Goal: Task Accomplishment & Management: Complete application form

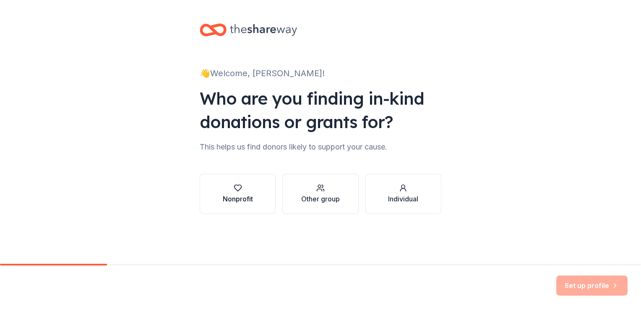
click at [247, 195] on div "Nonprofit" at bounding box center [238, 199] width 30 height 10
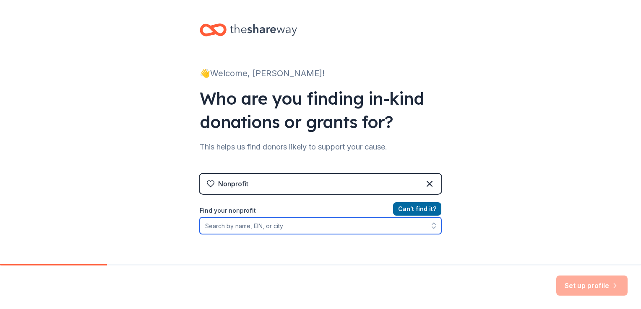
click at [237, 225] on input "Find your nonprofit" at bounding box center [321, 226] width 242 height 17
type input "Cents of Pride"
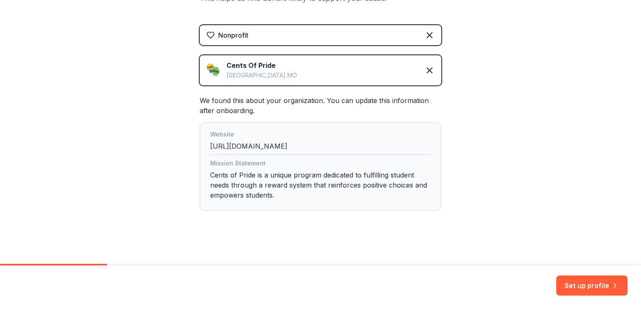
scroll to position [152, 0]
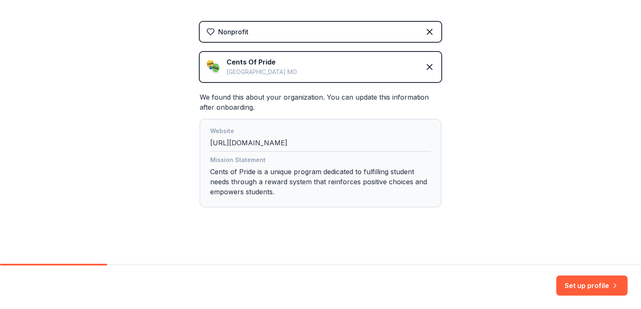
drag, startPoint x: 329, startPoint y: 142, endPoint x: 203, endPoint y: 151, distance: 126.1
click at [203, 151] on div "Website [URL][DOMAIN_NAME] Mission Statement Cents of Pride is a unique program…" at bounding box center [321, 163] width 242 height 88
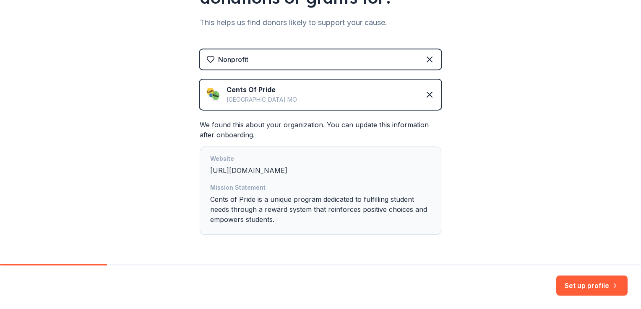
scroll to position [110, 0]
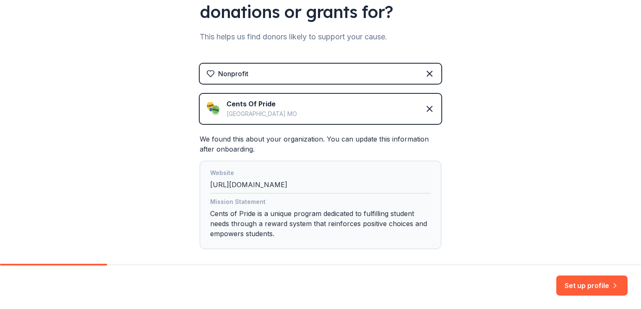
click at [332, 189] on div "Website [URL][DOMAIN_NAME]" at bounding box center [320, 181] width 221 height 26
drag, startPoint x: 328, startPoint y: 185, endPoint x: 188, endPoint y: 198, distance: 141.1
click at [200, 194] on div "Website [URL][DOMAIN_NAME] Mission Statement Cents of Pride is a unique program…" at bounding box center [321, 205] width 242 height 88
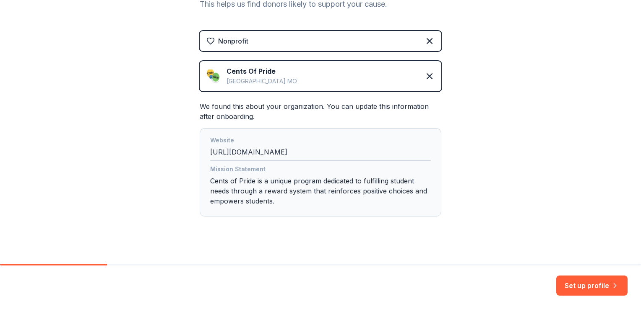
scroll to position [152, 0]
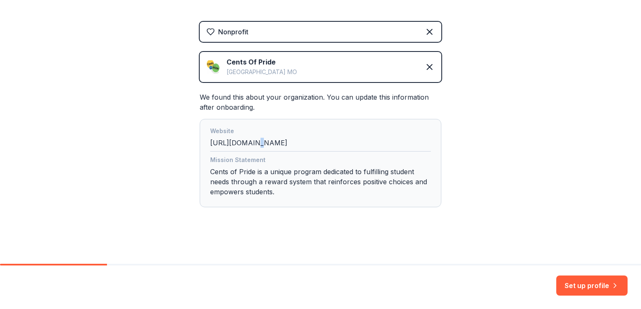
click at [250, 147] on div "Website [URL][DOMAIN_NAME]" at bounding box center [320, 139] width 221 height 26
drag, startPoint x: 250, startPoint y: 147, endPoint x: 312, endPoint y: 144, distance: 62.1
click at [312, 144] on div "Website [URL][DOMAIN_NAME]" at bounding box center [320, 139] width 221 height 26
drag, startPoint x: 312, startPoint y: 144, endPoint x: 485, endPoint y: 135, distance: 173.4
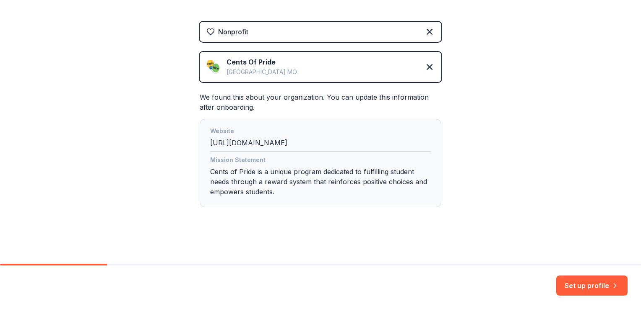
click at [485, 135] on div "👋 Welcome, [PERSON_NAME]! Who are you finding in-kind donations or grants for? …" at bounding box center [320, 56] width 641 height 417
click at [578, 291] on button "Set up profile" at bounding box center [591, 286] width 71 height 20
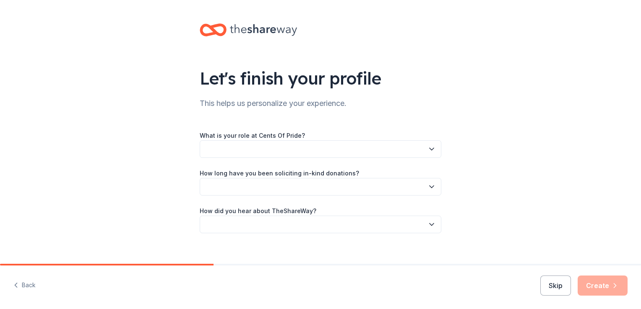
click at [242, 148] on button "button" at bounding box center [321, 149] width 242 height 18
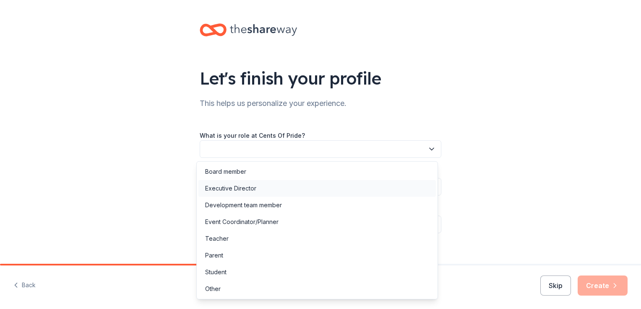
click at [253, 182] on div "Executive Director" at bounding box center [316, 188] width 237 height 17
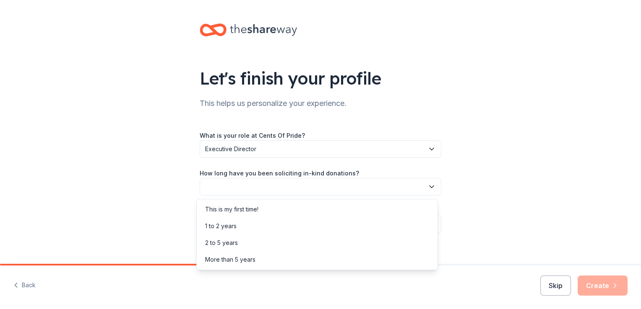
click at [278, 184] on button "button" at bounding box center [321, 187] width 242 height 18
click at [228, 242] on div "2 to 5 years" at bounding box center [221, 243] width 33 height 10
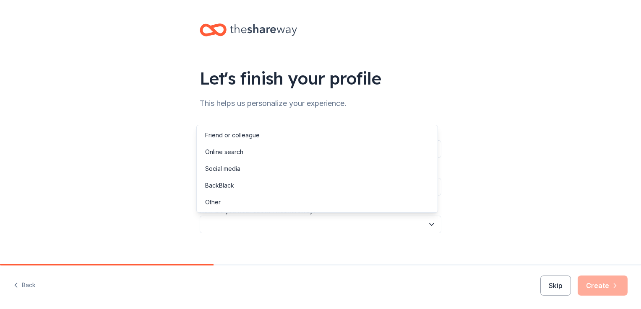
click at [253, 222] on button "button" at bounding box center [321, 225] width 242 height 18
click at [220, 199] on div "Other" at bounding box center [213, 203] width 16 height 10
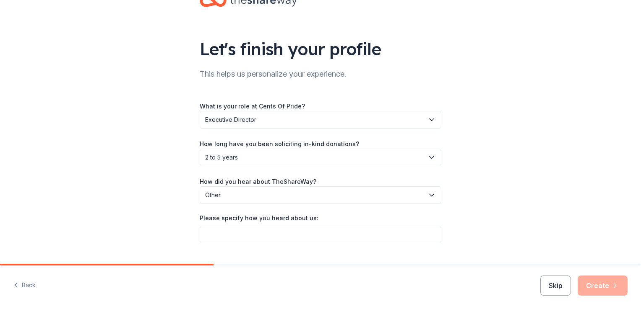
scroll to position [42, 0]
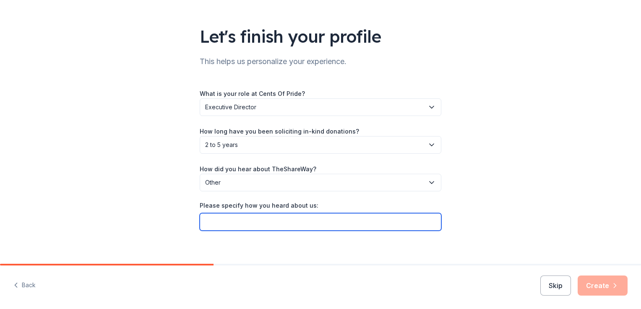
drag, startPoint x: 235, startPoint y: 214, endPoint x: 233, endPoint y: 218, distance: 4.7
click at [234, 217] on input "Please specify how you heard about us:" at bounding box center [321, 222] width 242 height 18
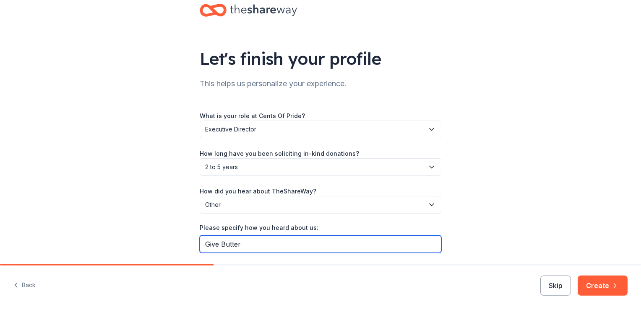
scroll to position [0, 0]
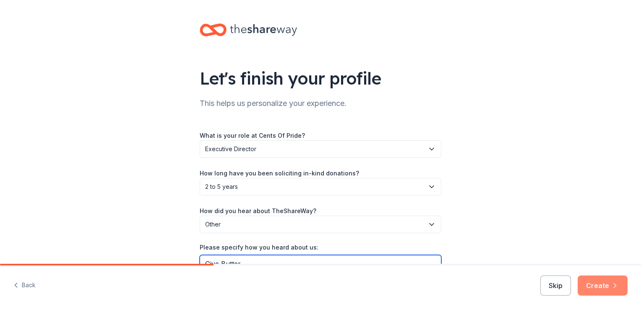
type input "Give Butter"
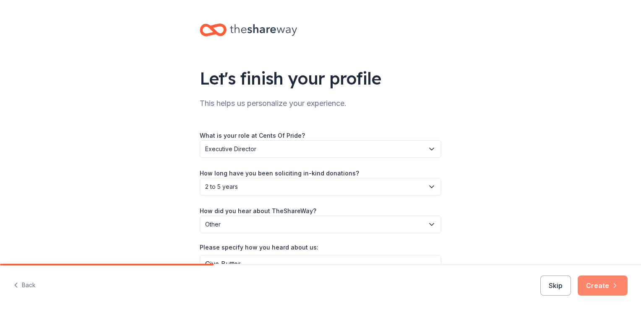
click at [606, 287] on button "Create" at bounding box center [602, 286] width 50 height 20
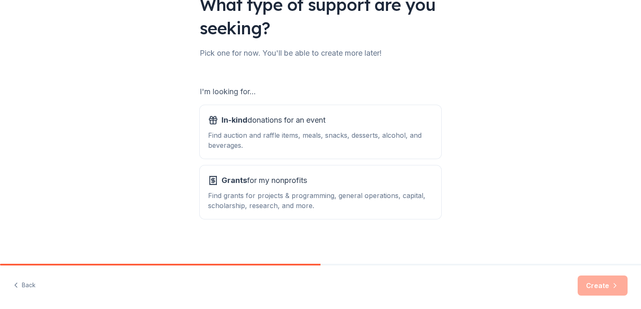
scroll to position [32, 0]
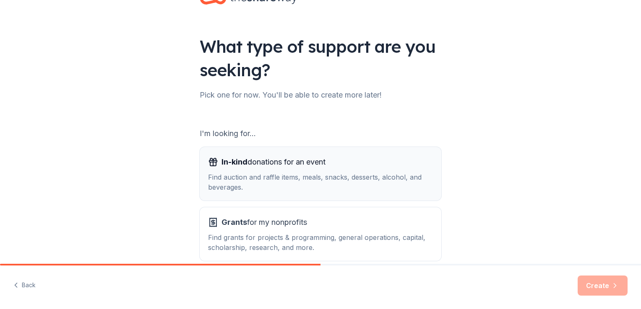
click at [270, 171] on div "In-kind donations for an event Find auction and raffle items, meals, snacks, de…" at bounding box center [320, 174] width 225 height 37
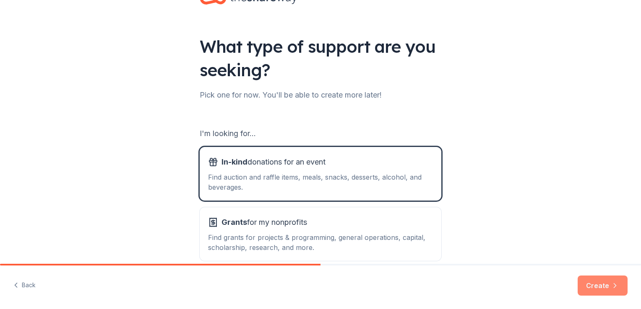
click at [607, 290] on button "Create" at bounding box center [602, 286] width 50 height 20
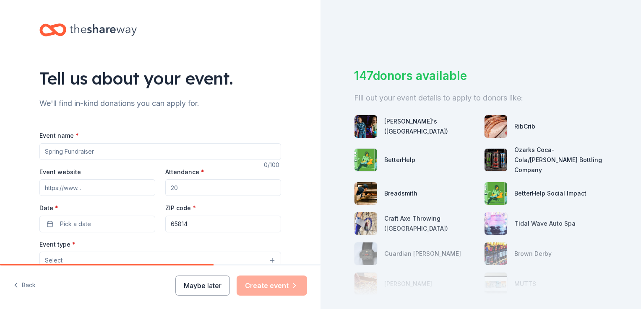
click at [101, 151] on input "Event name *" at bounding box center [160, 151] width 242 height 17
type input "Bourbon Street Bash"
click at [70, 190] on input "Event website" at bounding box center [97, 187] width 116 height 17
type input "[DOMAIN_NAME]"
type input "250"
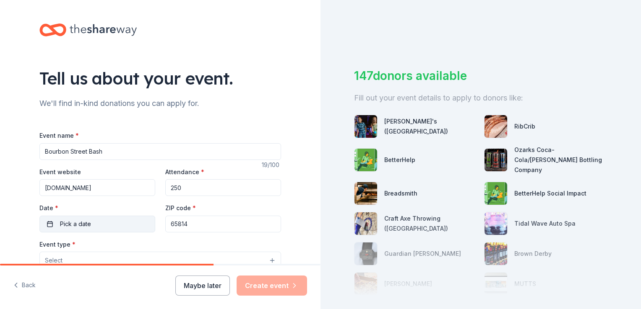
click at [61, 223] on span "Pick a date" at bounding box center [75, 224] width 31 height 10
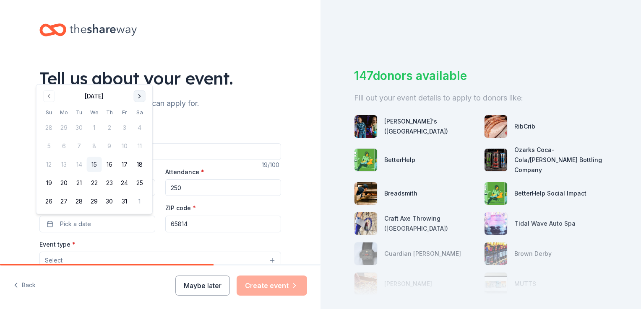
click at [138, 98] on button "Go to next month" at bounding box center [140, 97] width 12 height 12
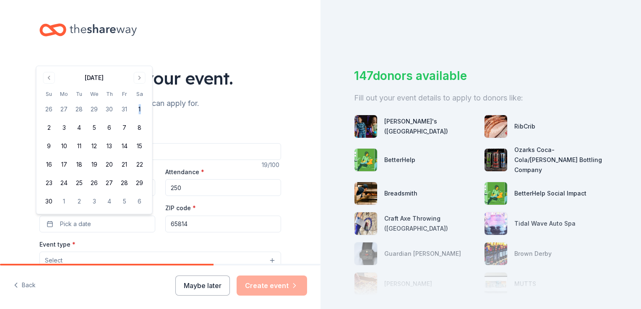
click at [139, 99] on tbody "26 27 28 29 30 31 1 2 3 4 5 6 7 8 9 10 11 12 13 14 15 16 17 18 19 20 21 22 23 2…" at bounding box center [95, 154] width 106 height 111
click at [139, 99] on table "Su Mo Tu We Th Fr Sa 26 27 28 29 30 31 1 2 3 4 5 6 7 8 9 10 11 12 13 14 15 16 1…" at bounding box center [95, 150] width 106 height 120
drag, startPoint x: 139, startPoint y: 99, endPoint x: 137, endPoint y: 79, distance: 19.9
click at [136, 78] on button "Go to next month" at bounding box center [140, 78] width 12 height 12
click at [142, 97] on button "Go to next month" at bounding box center [140, 97] width 12 height 12
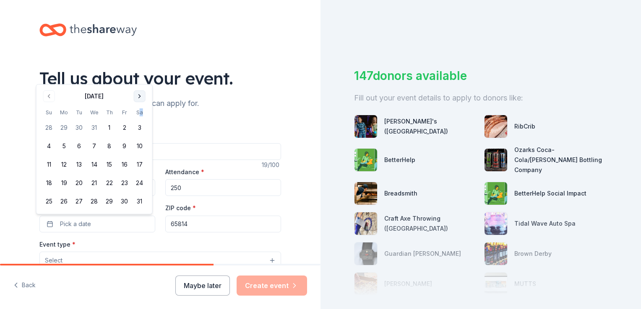
click at [140, 96] on button "Go to next month" at bounding box center [140, 97] width 12 height 12
click at [140, 113] on button "Go to next month" at bounding box center [140, 115] width 12 height 12
click at [139, 127] on button "7" at bounding box center [139, 127] width 15 height 15
click at [193, 240] on div "Event type * Select" at bounding box center [160, 254] width 242 height 31
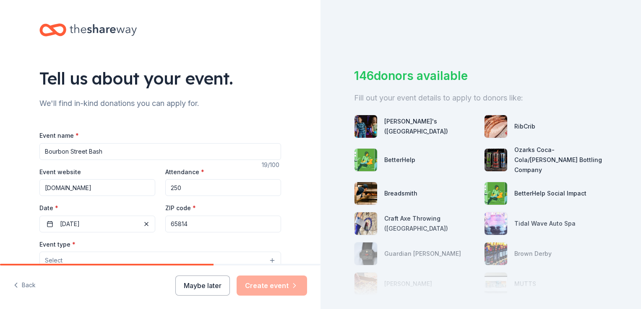
scroll to position [84, 0]
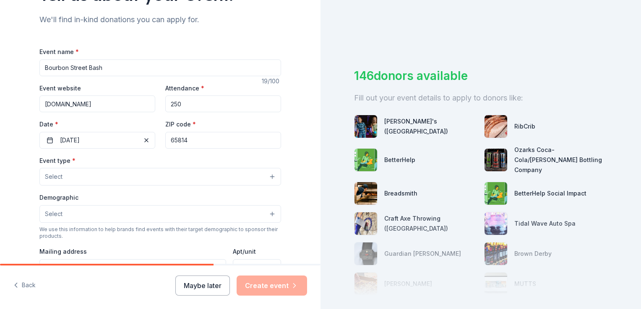
click at [81, 175] on button "Select" at bounding box center [160, 177] width 242 height 18
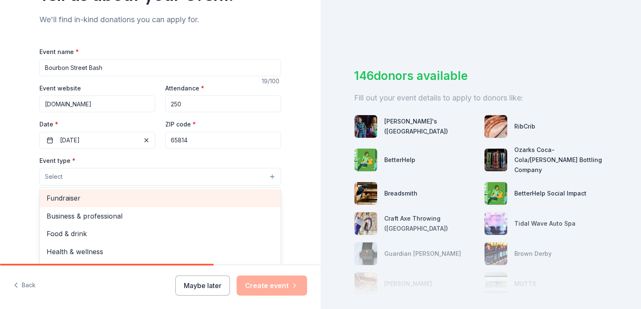
click at [82, 195] on span "Fundraiser" at bounding box center [160, 198] width 227 height 11
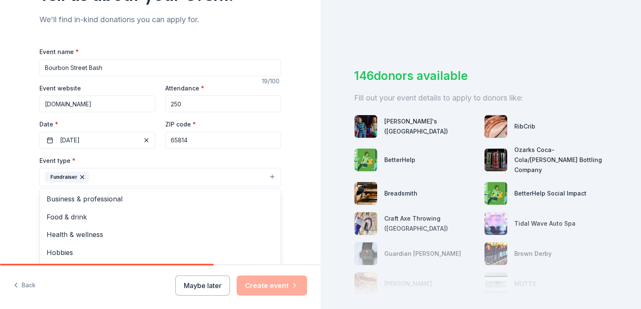
scroll to position [126, 0]
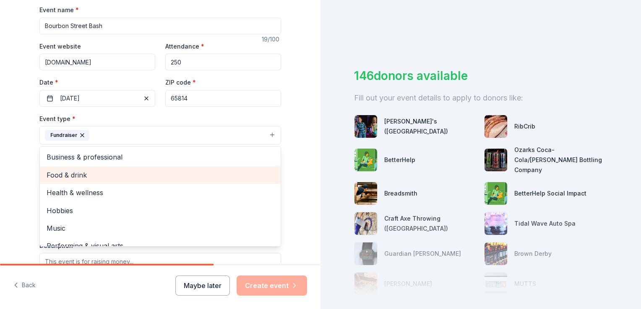
click at [89, 172] on span "Food & drink" at bounding box center [160, 175] width 227 height 11
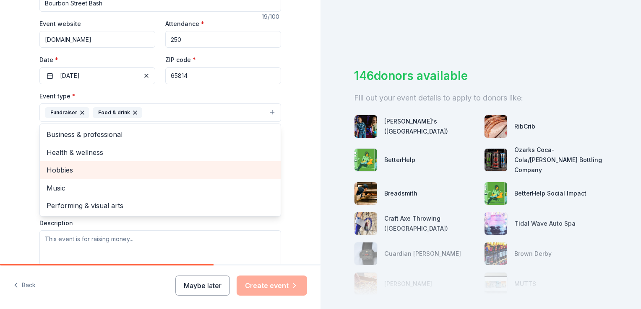
scroll to position [168, 0]
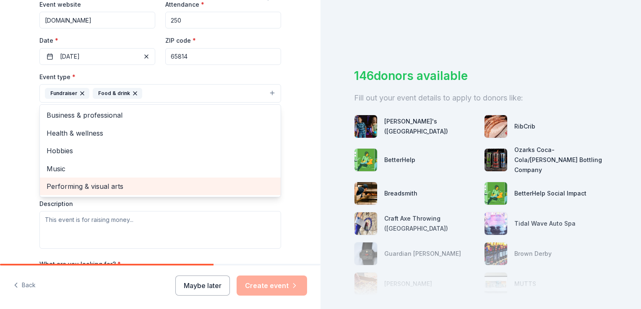
click at [71, 184] on span "Performing & visual arts" at bounding box center [160, 186] width 227 height 11
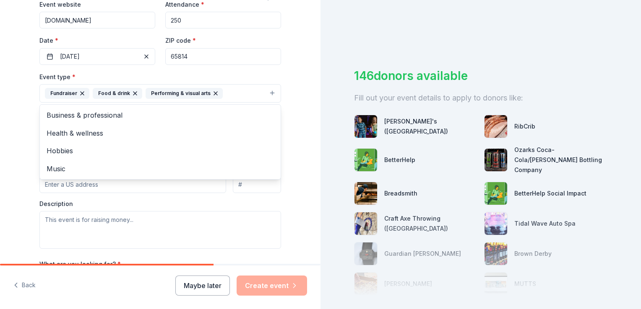
click at [212, 94] on icon "button" at bounding box center [215, 93] width 7 height 7
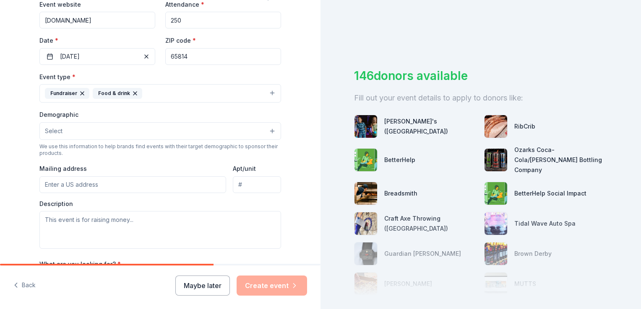
click at [149, 92] on button "Fundraiser Food & drink" at bounding box center [160, 93] width 242 height 18
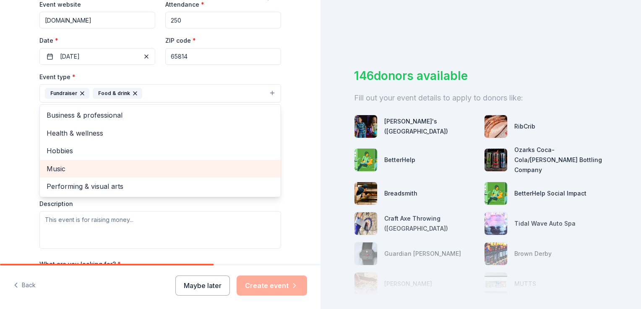
click at [74, 170] on span "Music" at bounding box center [160, 169] width 227 height 11
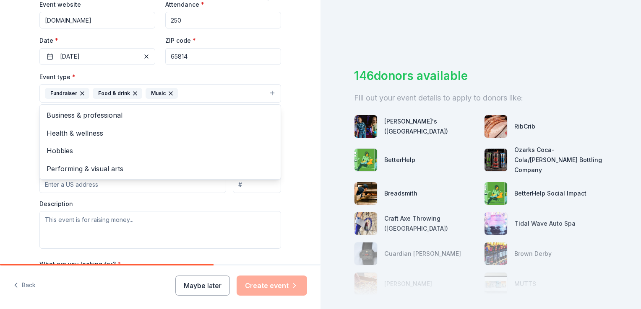
click at [22, 157] on div "Tell us about your event. We'll find in-kind donations you can apply for. Event…" at bounding box center [160, 111] width 320 height 559
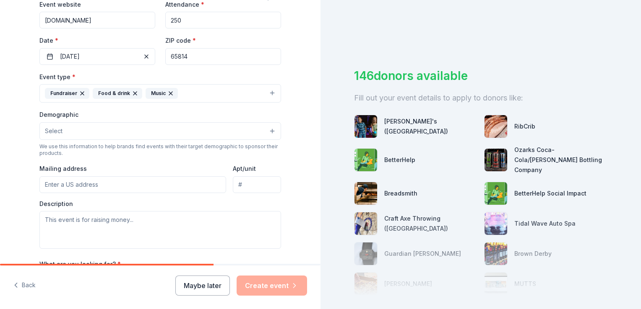
click at [169, 93] on icon "button" at bounding box center [170, 93] width 3 height 3
click at [133, 93] on icon "button" at bounding box center [134, 93] width 3 height 3
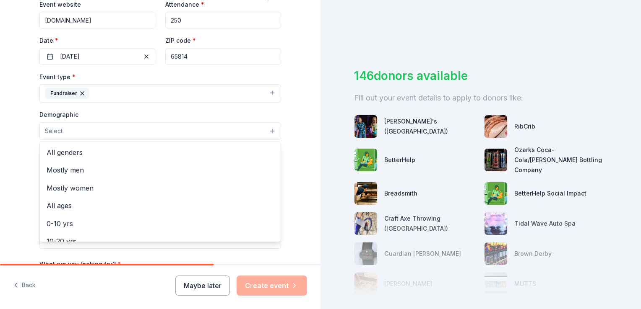
click at [54, 131] on span "Select" at bounding box center [54, 131] width 18 height 10
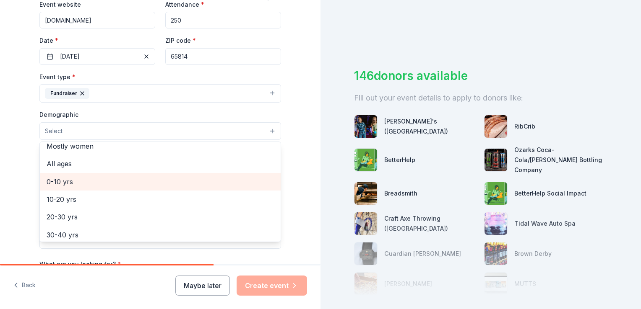
scroll to position [0, 0]
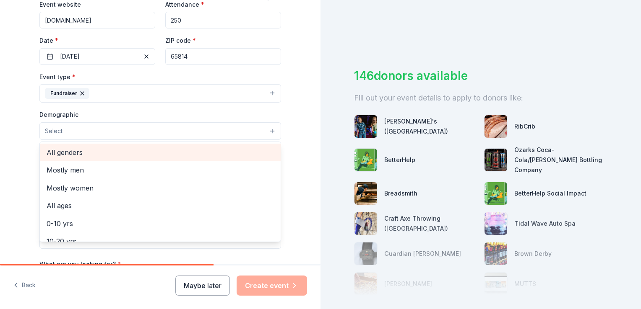
click at [74, 154] on span "All genders" at bounding box center [160, 152] width 227 height 11
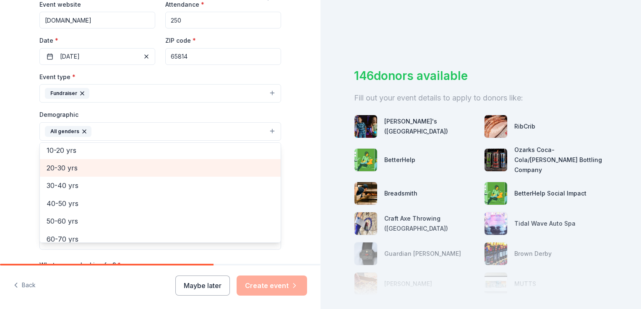
scroll to position [84, 0]
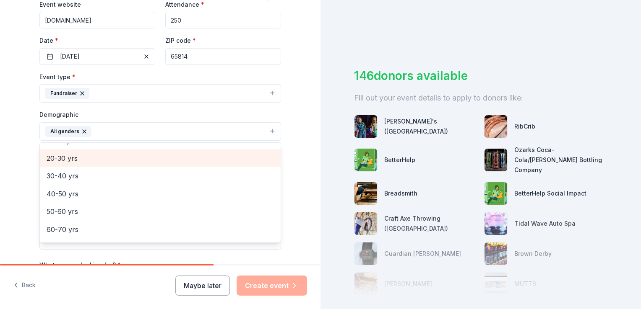
click at [67, 159] on span "20-30 yrs" at bounding box center [160, 158] width 227 height 11
click at [67, 159] on span "30-40 yrs" at bounding box center [160, 158] width 227 height 11
click at [67, 159] on span "40-50 yrs" at bounding box center [160, 161] width 227 height 11
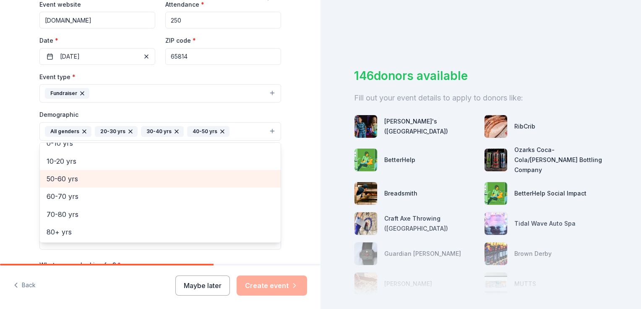
click at [65, 174] on span "50-60 yrs" at bounding box center [160, 179] width 227 height 11
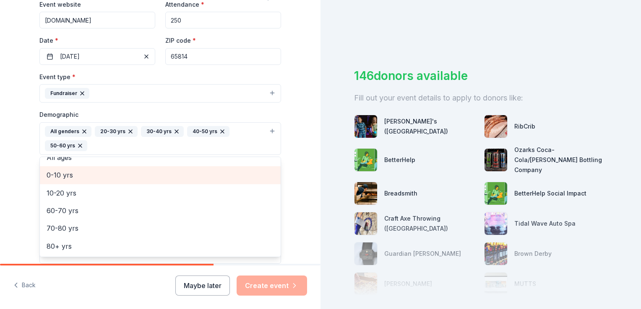
scroll to position [45, 0]
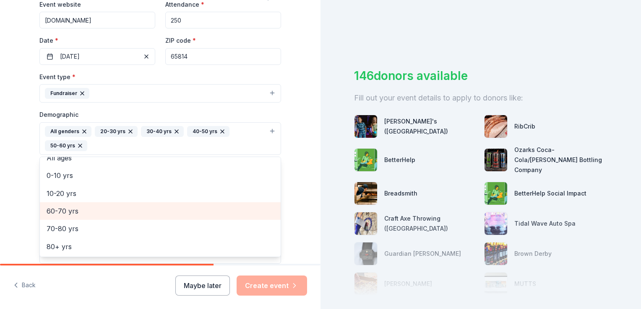
click at [74, 211] on span "60-70 yrs" at bounding box center [160, 211] width 227 height 11
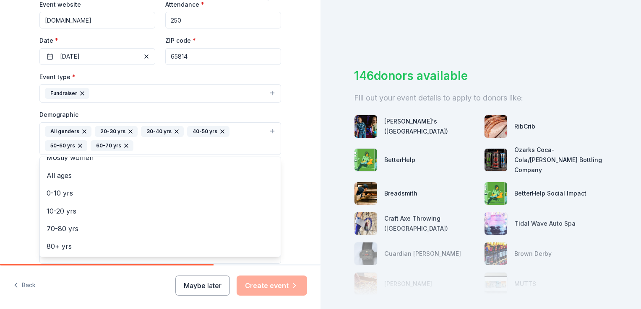
click at [2, 164] on div "Tell us about your event. We'll find in-kind donations you can apply for. Event…" at bounding box center [160, 119] width 320 height 574
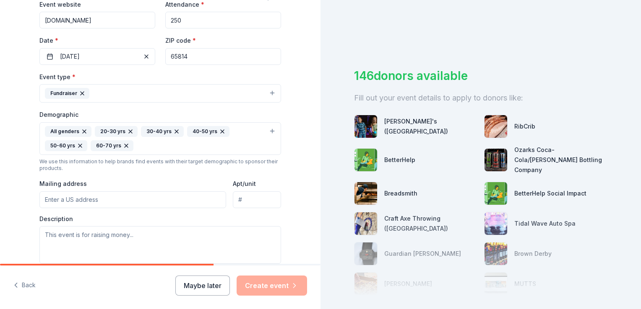
click at [78, 198] on input "Mailing address" at bounding box center [132, 200] width 187 height 17
type input "P.O. Box 14849"
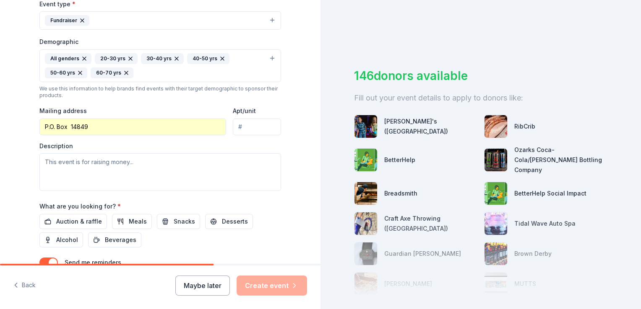
scroll to position [294, 0]
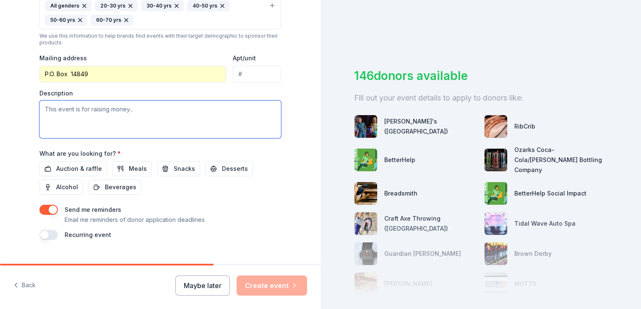
click at [63, 109] on textarea at bounding box center [160, 120] width 242 height 38
type textarea "This event is to raise money to support our program."
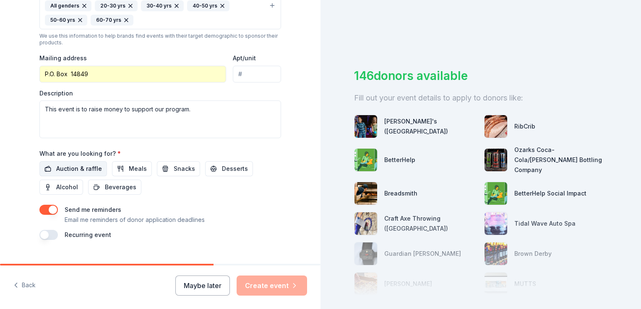
click at [74, 167] on span "Auction & raffle" at bounding box center [79, 169] width 46 height 10
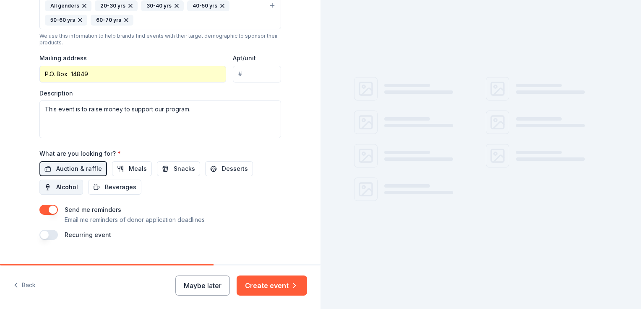
click at [60, 185] on span "Alcohol" at bounding box center [67, 187] width 22 height 10
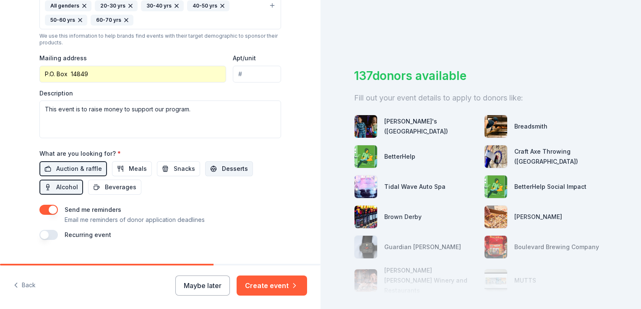
click at [211, 169] on button "Desserts" at bounding box center [229, 168] width 48 height 15
click at [129, 168] on span "Meals" at bounding box center [138, 169] width 18 height 10
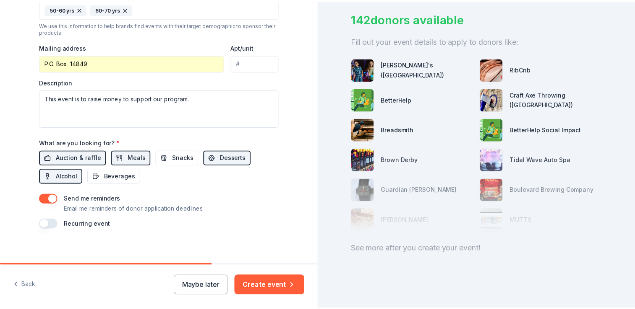
scroll to position [309, 0]
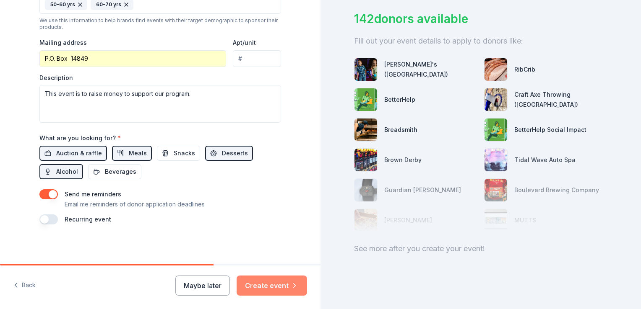
click at [265, 290] on button "Create event" at bounding box center [272, 286] width 70 height 20
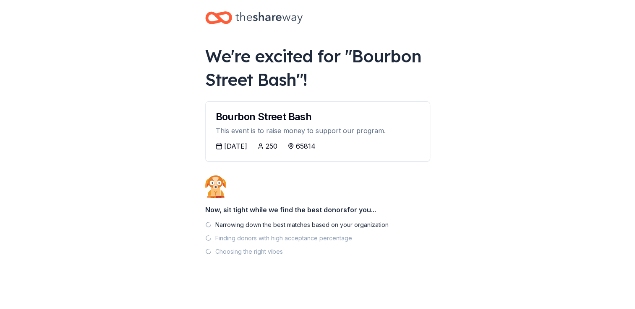
scroll to position [11, 0]
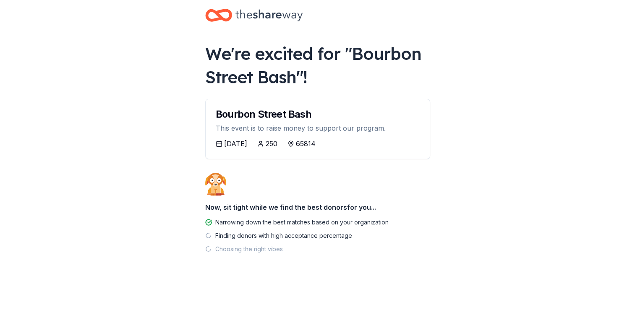
click at [218, 144] on icon at bounding box center [219, 143] width 7 height 7
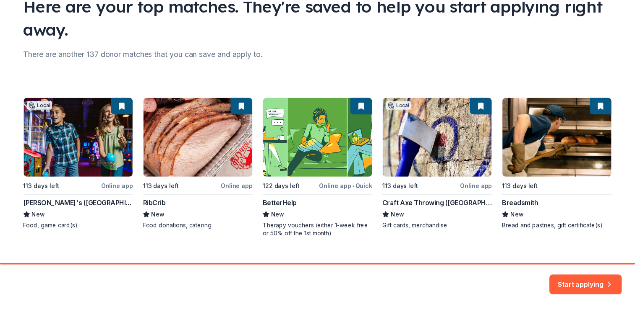
scroll to position [88, 0]
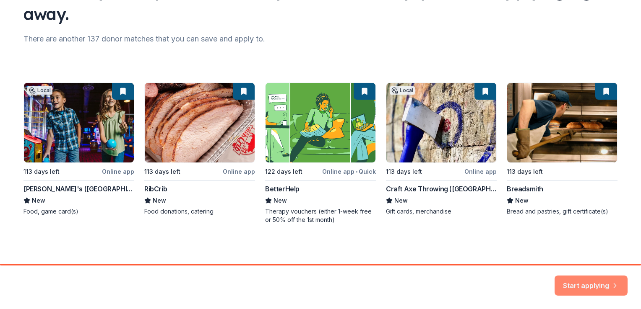
click at [593, 285] on button "Start applying" at bounding box center [590, 281] width 73 height 20
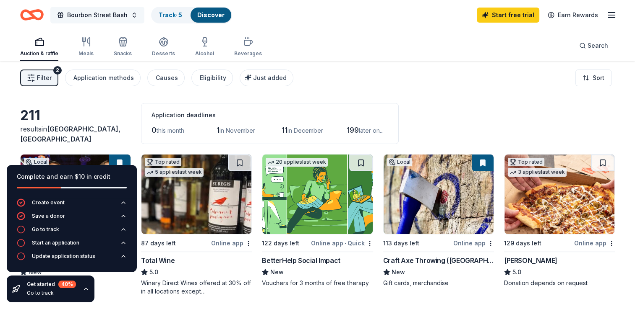
click at [133, 17] on button "Bourbon Street Bash" at bounding box center [97, 15] width 94 height 17
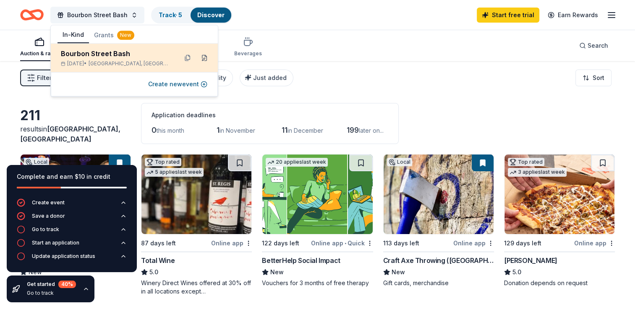
click at [205, 58] on button at bounding box center [204, 57] width 13 height 13
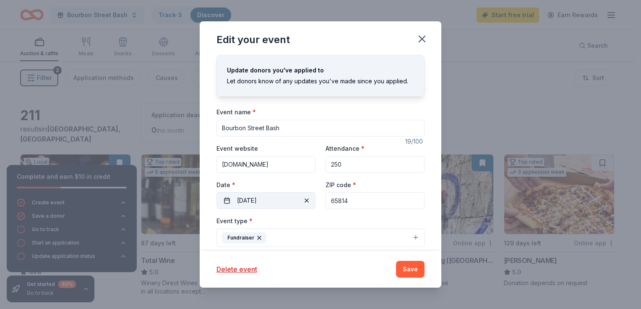
click at [265, 203] on button "[DATE]" at bounding box center [265, 200] width 99 height 17
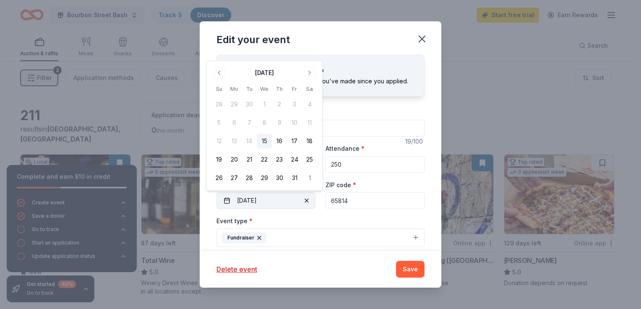
click at [256, 204] on button "[DATE]" at bounding box center [265, 200] width 99 height 17
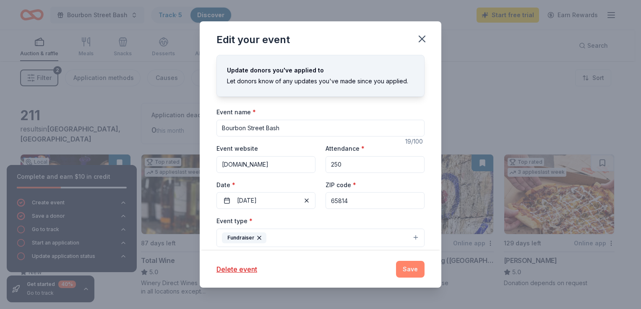
click at [409, 269] on button "Save" at bounding box center [410, 269] width 29 height 17
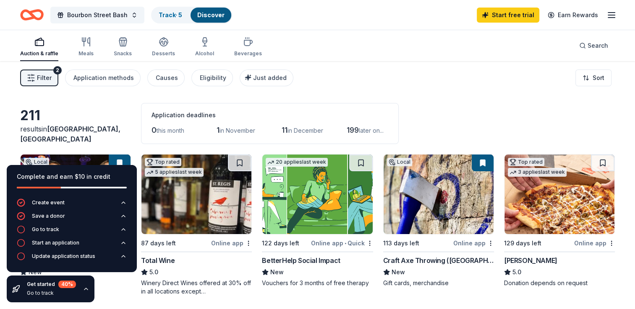
click at [385, 80] on div "Filter 2 Application methods Causes Eligibility Just added Sort" at bounding box center [317, 78] width 635 height 34
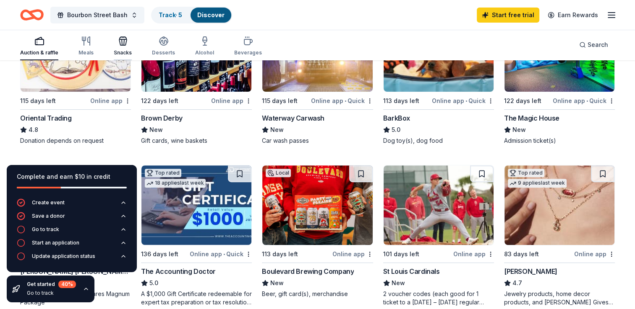
scroll to position [336, 0]
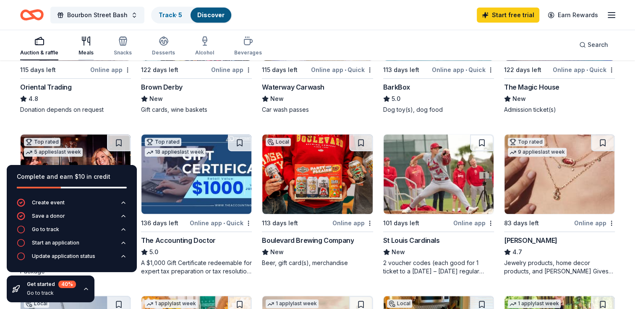
click at [86, 43] on icon "button" at bounding box center [86, 41] width 10 height 10
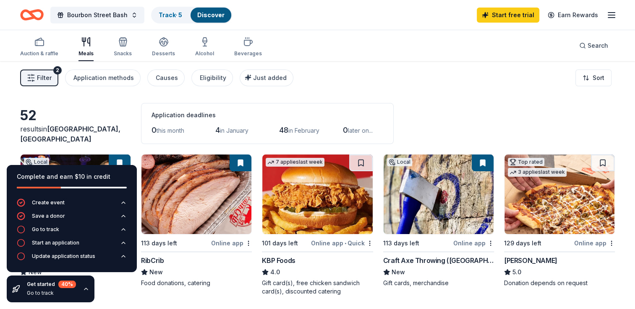
click at [87, 290] on icon "button" at bounding box center [86, 289] width 7 height 7
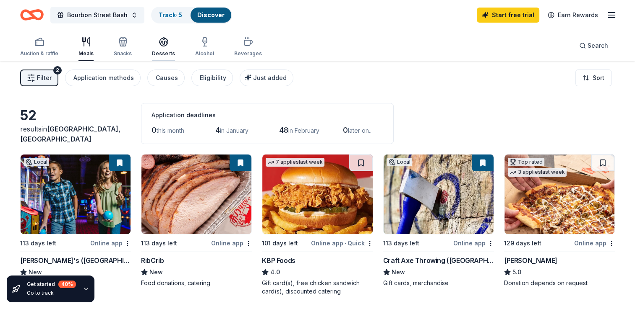
click at [153, 47] on div "Desserts" at bounding box center [163, 47] width 23 height 20
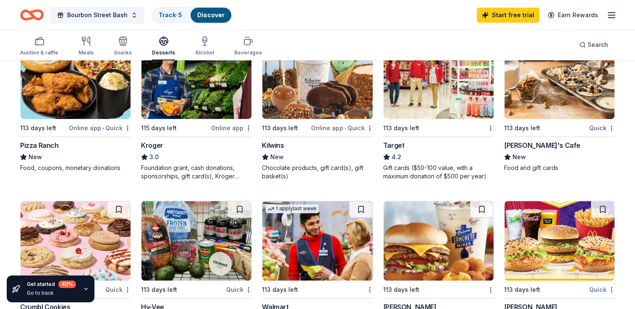
scroll to position [419, 0]
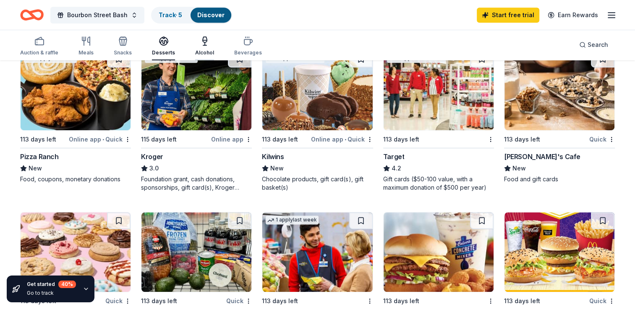
click at [202, 46] on div "Alcohol" at bounding box center [204, 46] width 19 height 20
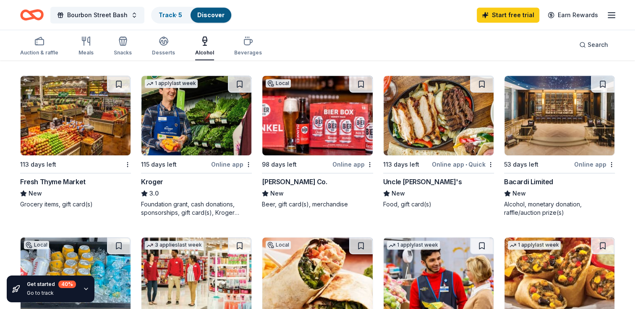
scroll to position [126, 0]
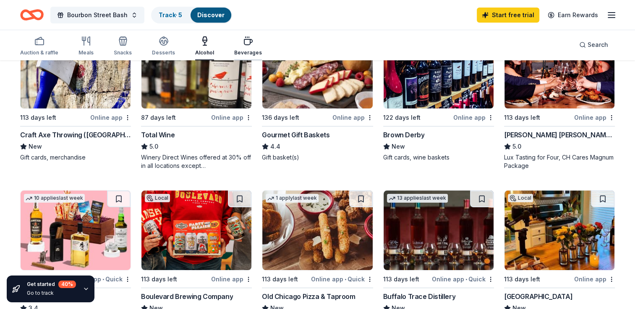
click at [245, 46] on div "Beverages" at bounding box center [248, 46] width 28 height 20
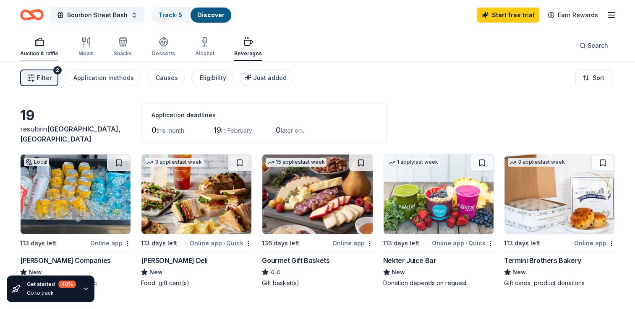
click at [41, 42] on icon "button" at bounding box center [39, 42] width 10 height 10
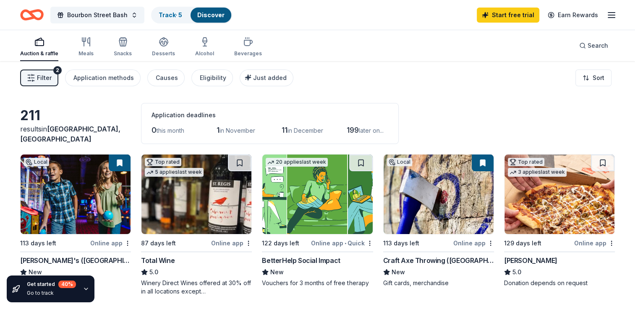
click at [47, 79] on span "Filter" at bounding box center [44, 78] width 15 height 10
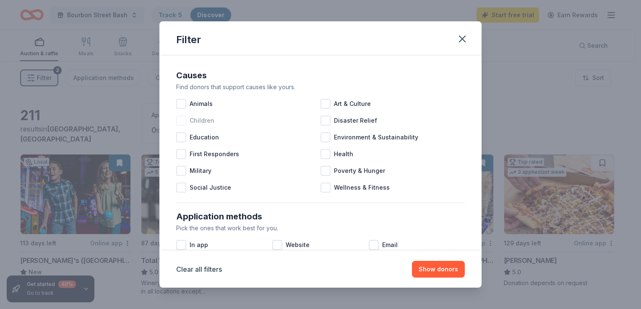
click at [179, 121] on div at bounding box center [181, 121] width 10 height 10
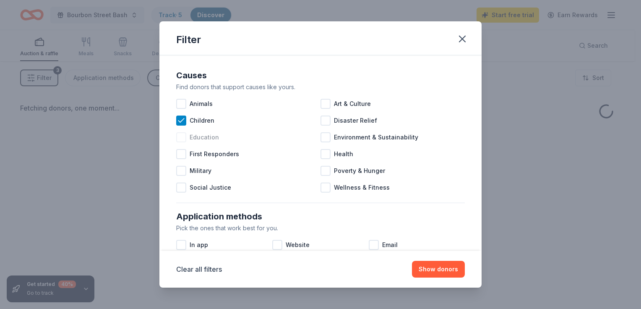
click at [182, 138] on div at bounding box center [181, 138] width 10 height 10
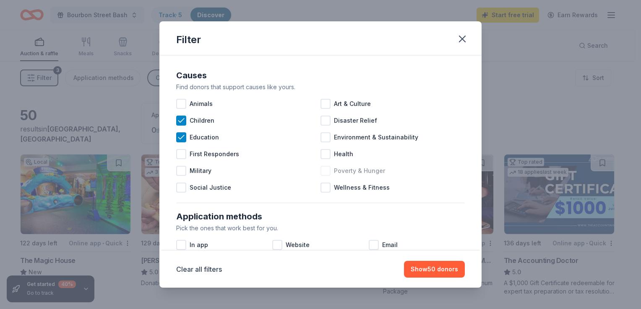
click at [328, 171] on div "Poverty & Hunger" at bounding box center [392, 171] width 144 height 17
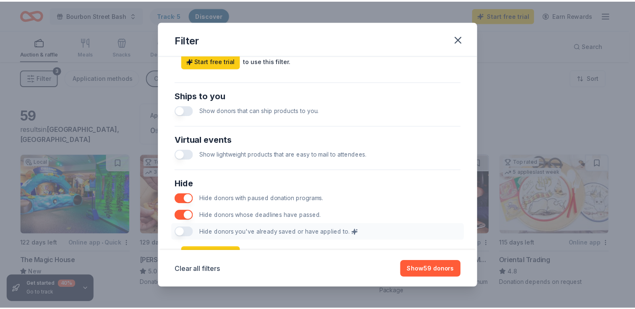
scroll to position [377, 0]
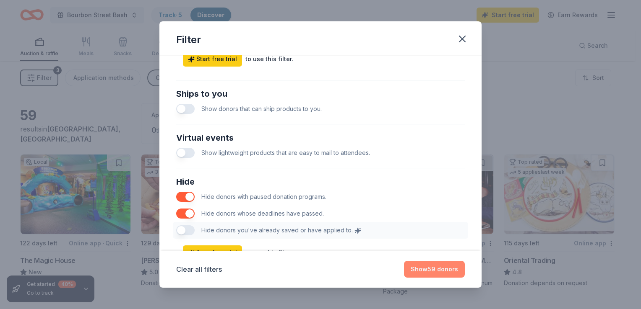
click at [424, 273] on button "Show 59 donors" at bounding box center [434, 269] width 61 height 17
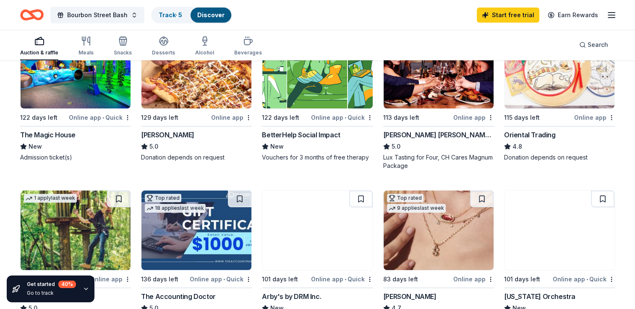
scroll to position [0, 0]
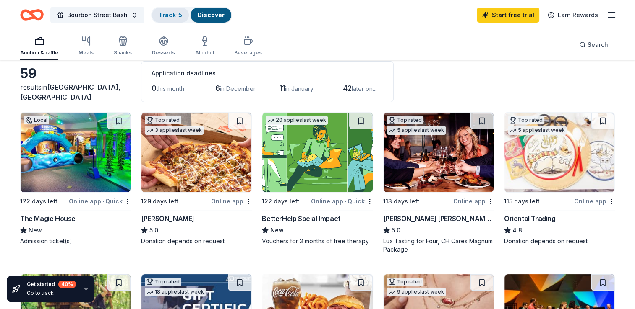
click at [179, 13] on link "Track · 5" at bounding box center [170, 14] width 23 height 7
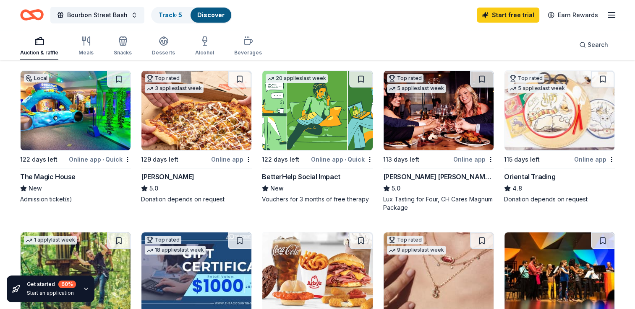
scroll to position [29, 0]
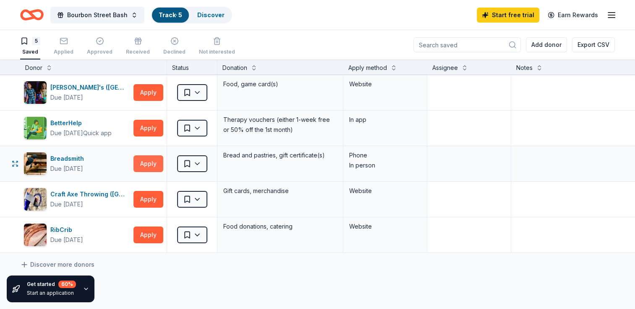
click at [152, 164] on button "Apply" at bounding box center [148, 164] width 30 height 17
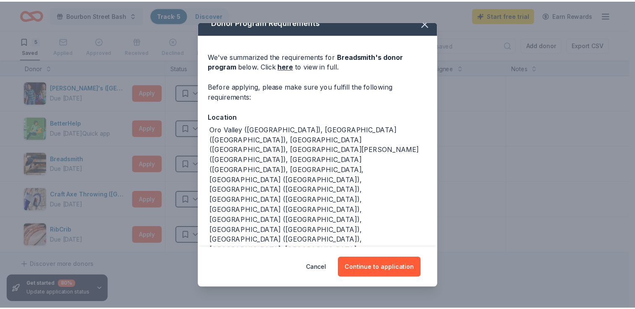
scroll to position [17, 0]
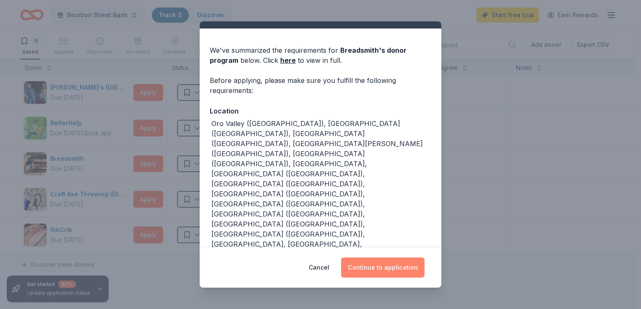
click at [385, 273] on button "Continue to application" at bounding box center [382, 268] width 83 height 20
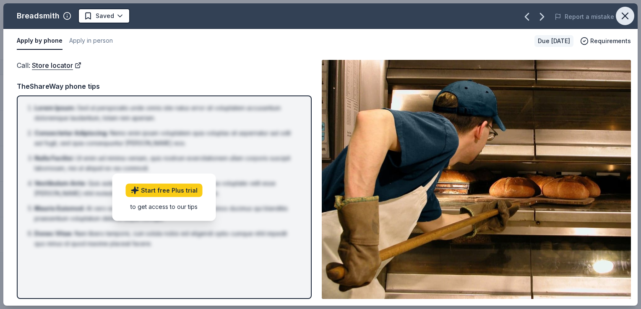
click at [627, 13] on icon "button" at bounding box center [625, 16] width 6 height 6
